Goal: Task Accomplishment & Management: Use online tool/utility

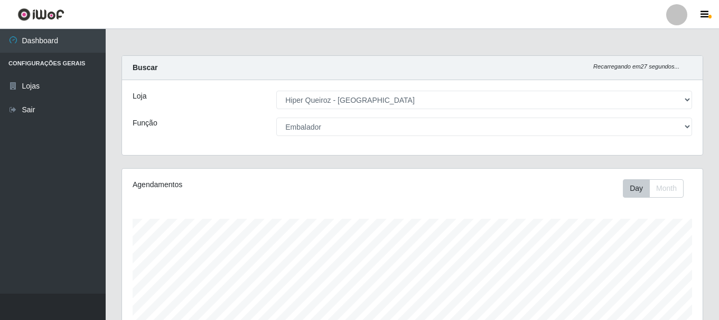
select select "513"
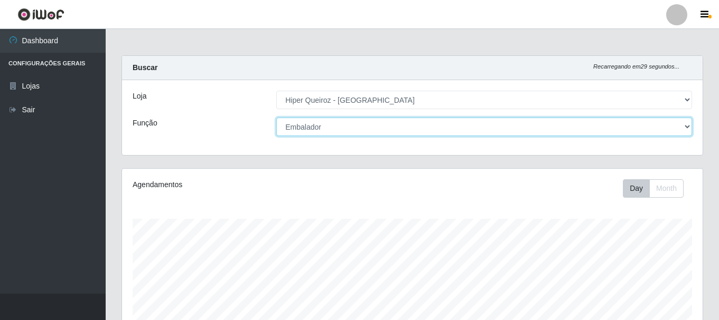
click at [316, 130] on select "[Selecione...] Embalador Embalador + Embalador ++ Operador de Caixa + Operador …" at bounding box center [483, 127] width 415 height 18
click at [276, 118] on select "[Selecione...] Embalador Embalador + Embalador ++ Operador de Caixa + Operador …" at bounding box center [483, 127] width 415 height 18
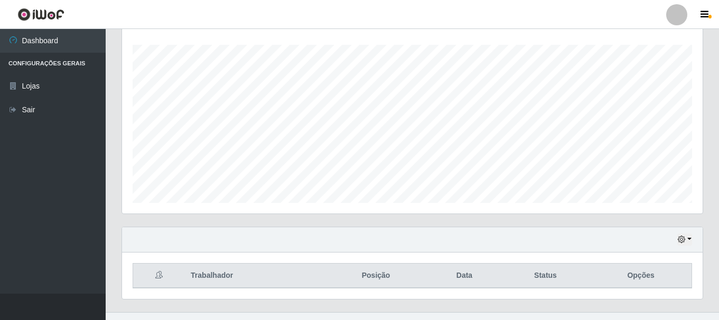
scroll to position [193, 0]
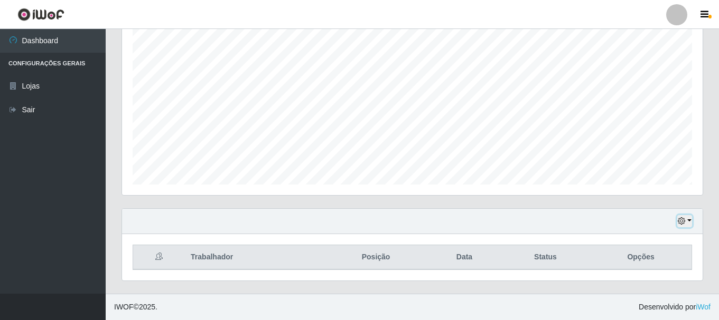
click at [682, 222] on icon "button" at bounding box center [680, 221] width 7 height 7
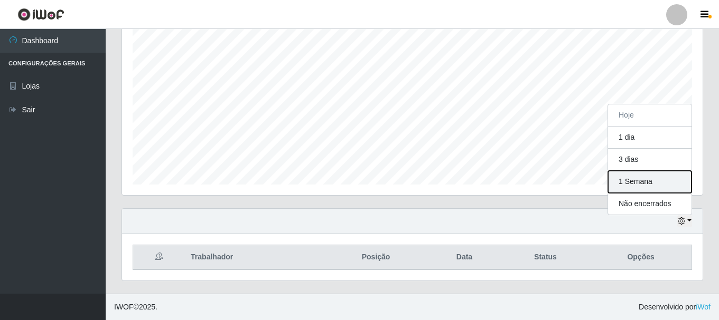
click at [628, 181] on button "1 Semana" at bounding box center [649, 182] width 83 height 22
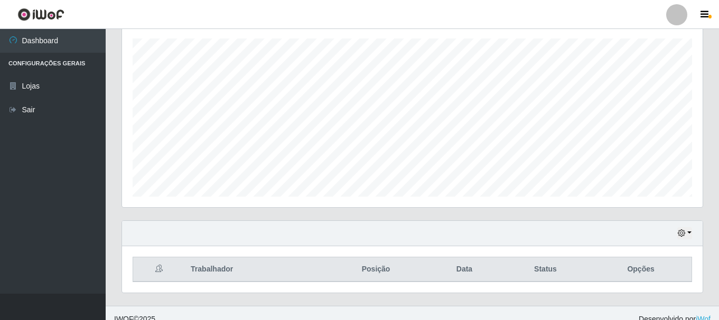
scroll to position [193, 0]
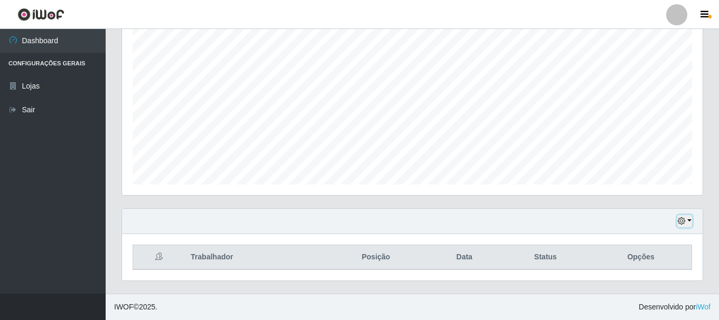
click at [680, 221] on icon "button" at bounding box center [680, 221] width 7 height 7
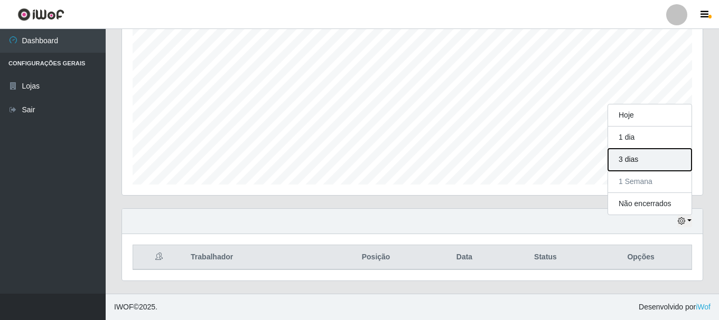
click at [630, 162] on button "3 dias" at bounding box center [649, 160] width 83 height 22
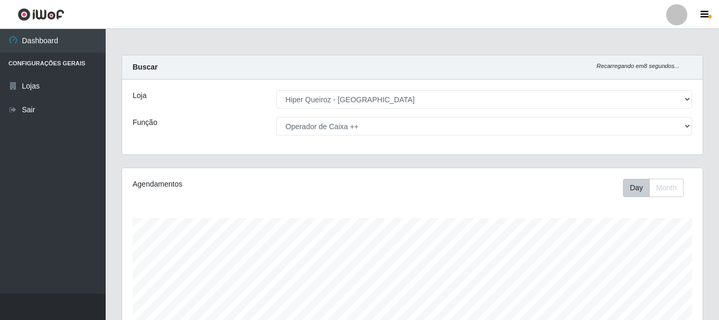
scroll to position [0, 0]
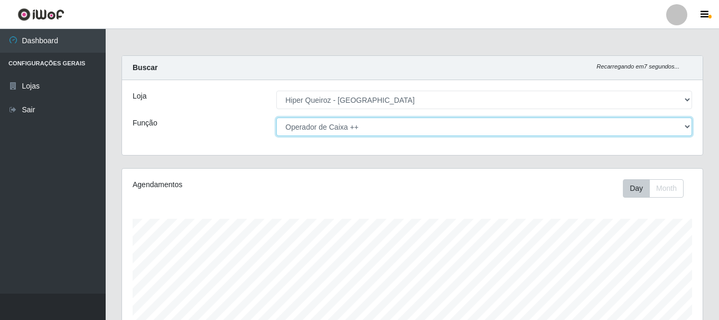
click at [403, 126] on select "[Selecione...] Embalador Embalador + Embalador ++ Operador de Caixa + Operador …" at bounding box center [483, 127] width 415 height 18
click at [276, 118] on select "[Selecione...] Embalador Embalador + Embalador ++ Operador de Caixa + Operador …" at bounding box center [483, 127] width 415 height 18
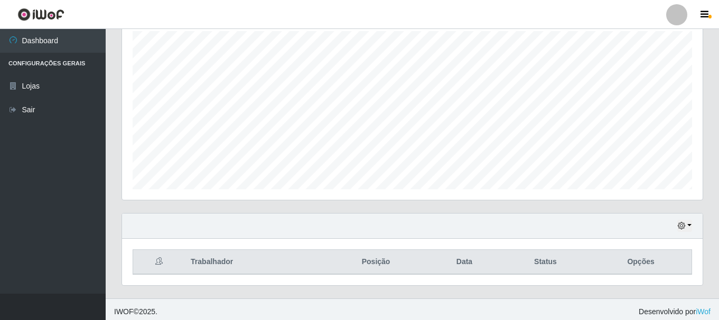
scroll to position [193, 0]
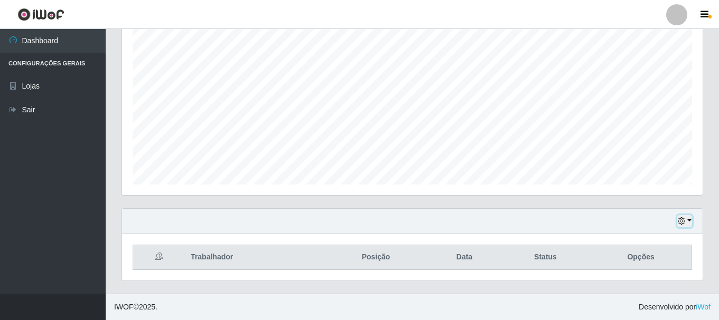
click at [683, 223] on icon "button" at bounding box center [680, 221] width 7 height 7
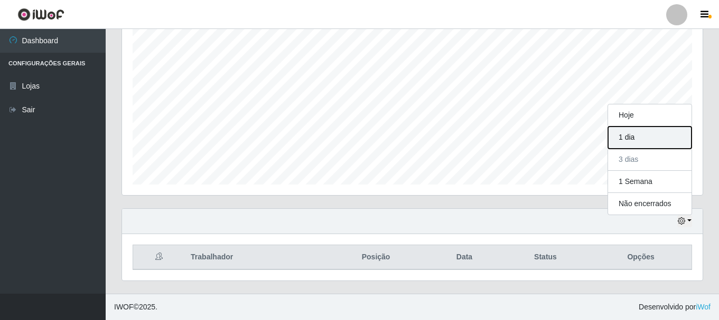
click at [628, 140] on button "1 dia" at bounding box center [649, 138] width 83 height 22
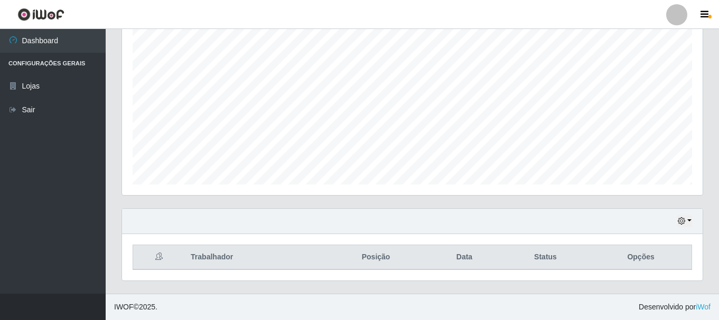
scroll to position [193, 0]
click at [677, 224] on icon "button" at bounding box center [680, 221] width 7 height 7
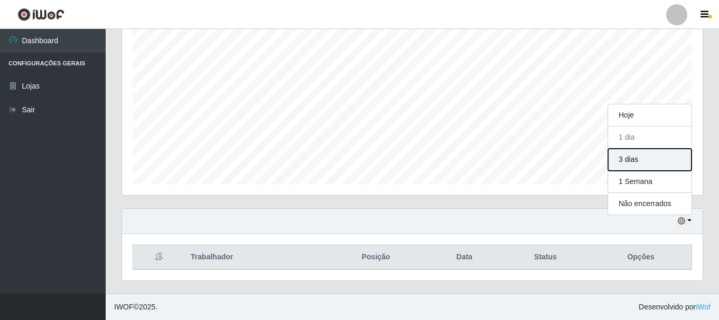
click at [623, 159] on button "3 dias" at bounding box center [649, 160] width 83 height 22
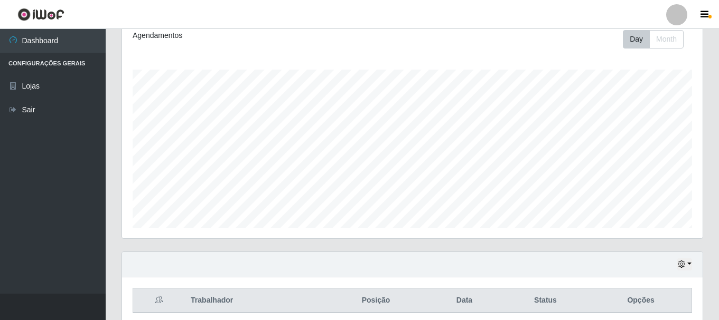
scroll to position [193, 0]
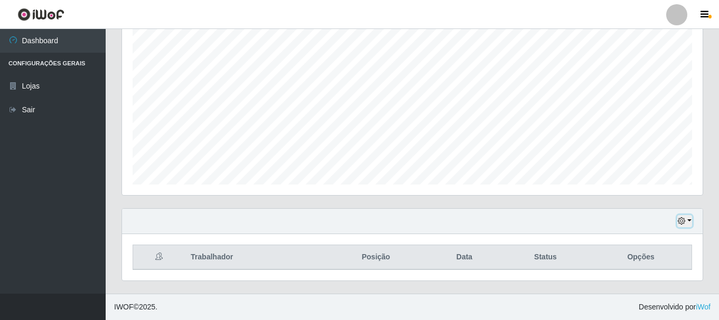
click at [684, 220] on icon "button" at bounding box center [680, 221] width 7 height 7
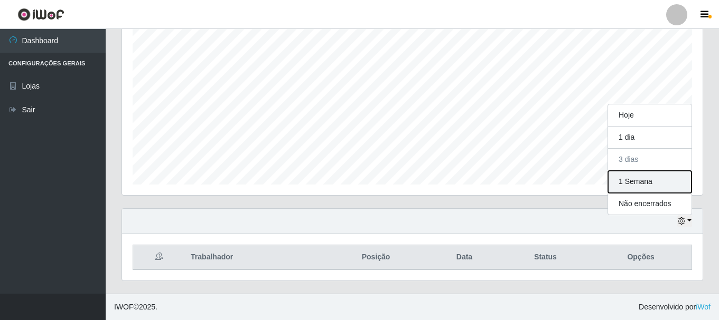
click at [644, 178] on button "1 Semana" at bounding box center [649, 182] width 83 height 22
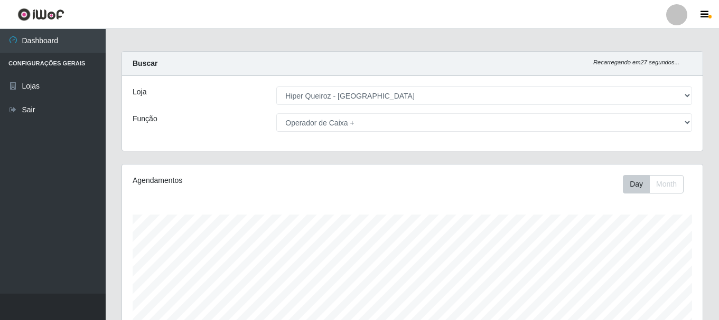
scroll to position [0, 0]
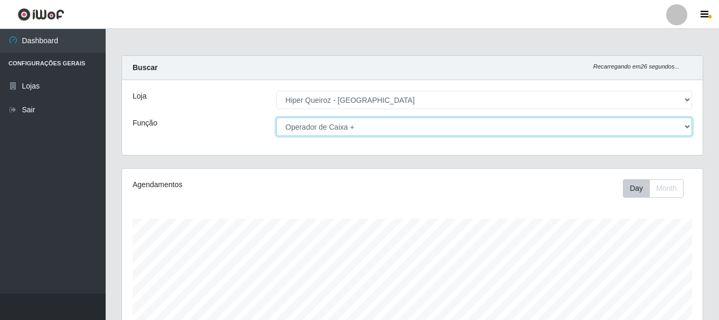
click at [327, 127] on select "[Selecione...] Embalador Embalador + Embalador ++ Operador de Caixa + Operador …" at bounding box center [483, 127] width 415 height 18
select select "73"
click at [276, 118] on select "[Selecione...] Embalador Embalador + Embalador ++ Operador de Caixa + Operador …" at bounding box center [483, 127] width 415 height 18
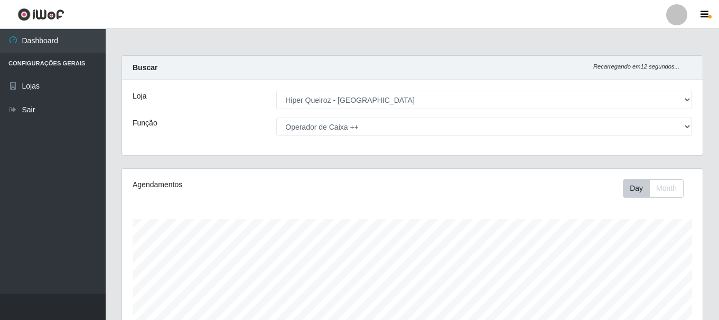
click at [335, 212] on div "Agendamentos Day Month 06/09 Agendamentos 48" at bounding box center [412, 278] width 580 height 219
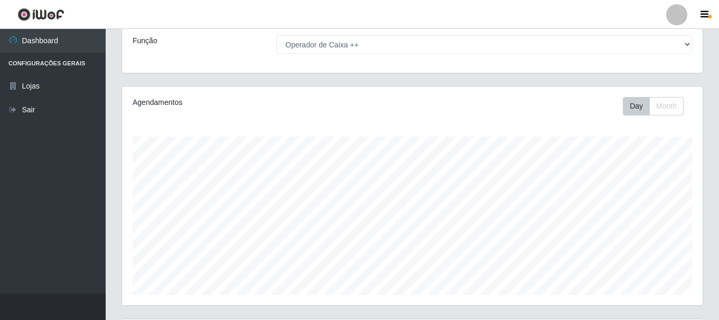
scroll to position [193, 0]
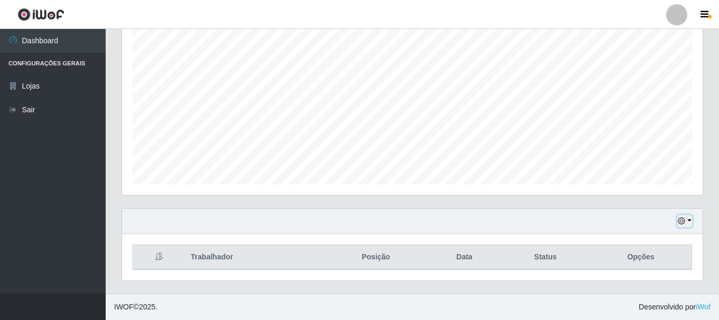
click at [685, 223] on button "button" at bounding box center [684, 221] width 15 height 12
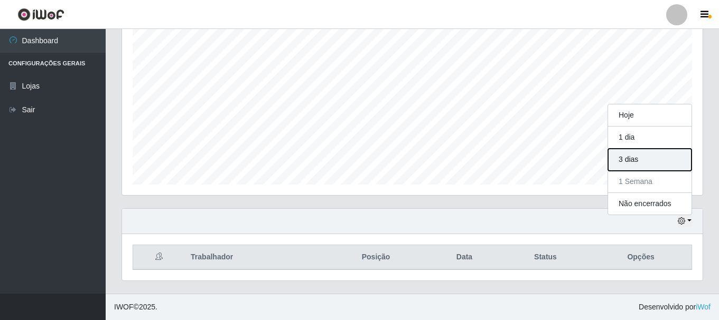
click at [636, 158] on button "3 dias" at bounding box center [649, 160] width 83 height 22
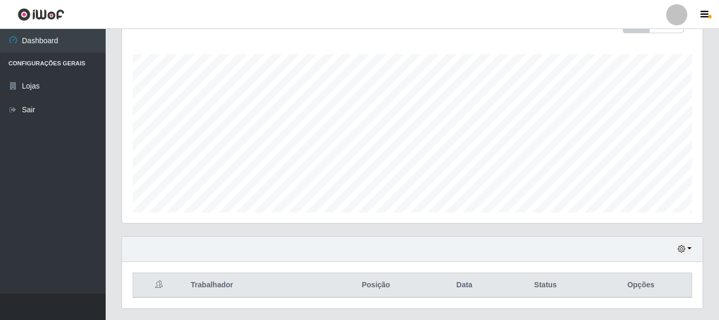
scroll to position [193, 0]
